Goal: Information Seeking & Learning: Learn about a topic

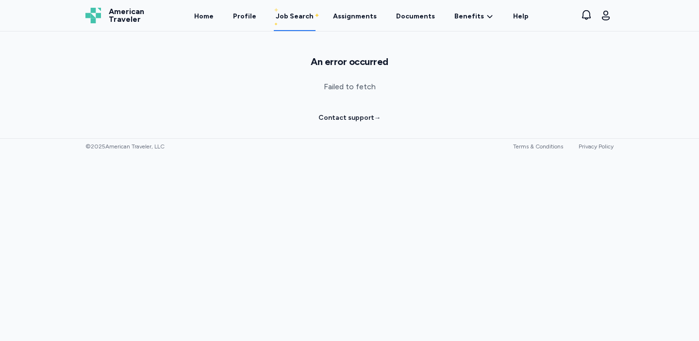
click at [287, 18] on div "Job Search" at bounding box center [295, 17] width 38 height 10
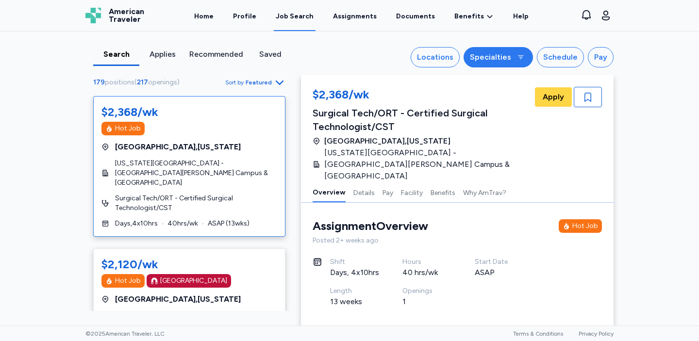
click at [500, 55] on div "Specialties" at bounding box center [490, 57] width 41 height 12
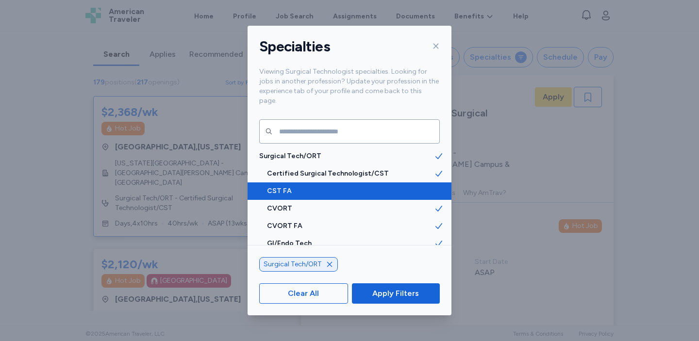
click at [440, 186] on icon at bounding box center [439, 191] width 10 height 10
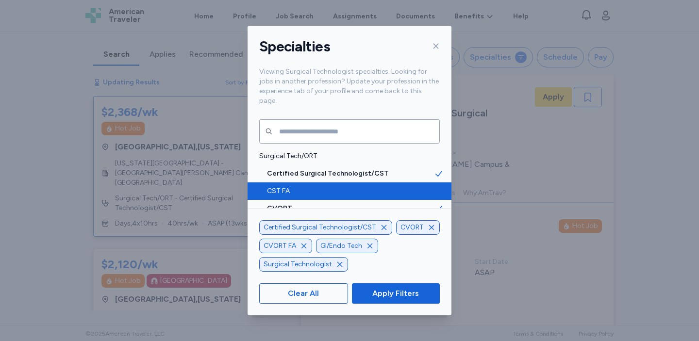
click at [428, 227] on icon "button" at bounding box center [431, 228] width 8 height 8
click at [371, 247] on icon "button" at bounding box center [370, 246] width 8 height 8
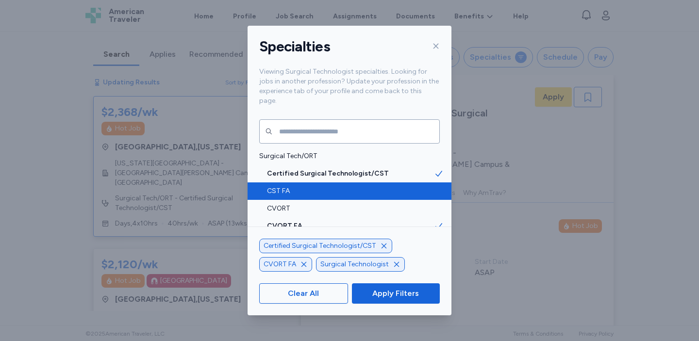
click at [305, 264] on icon "button" at bounding box center [304, 264] width 8 height 8
click at [380, 298] on span "Apply Filters" at bounding box center [395, 294] width 47 height 12
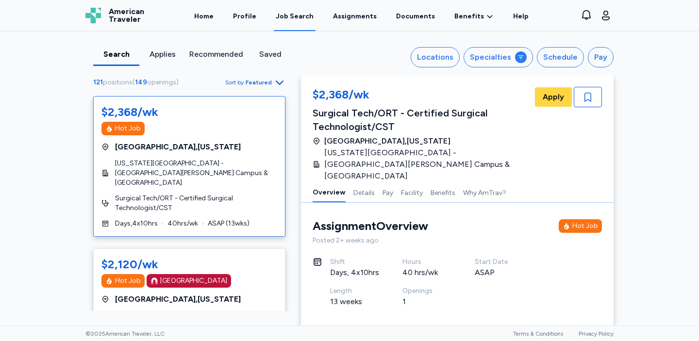
click at [263, 81] on span "Featured" at bounding box center [258, 83] width 26 height 8
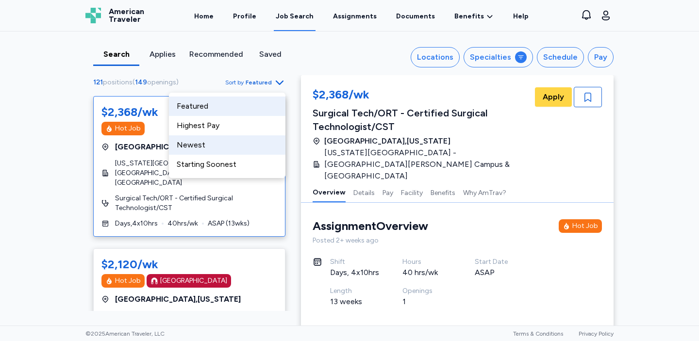
click at [235, 139] on div "Newest" at bounding box center [227, 144] width 116 height 19
